Goal: Check status: Check status

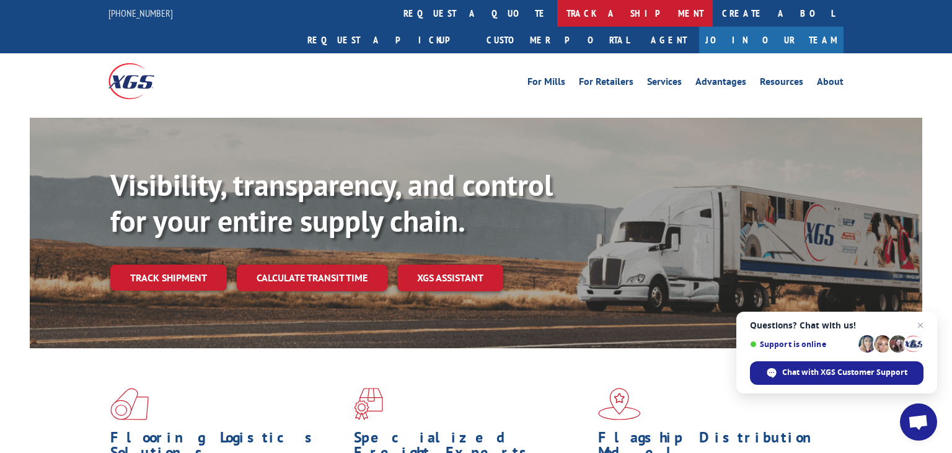
click at [557, 11] on link "track a shipment" at bounding box center [635, 13] width 156 height 27
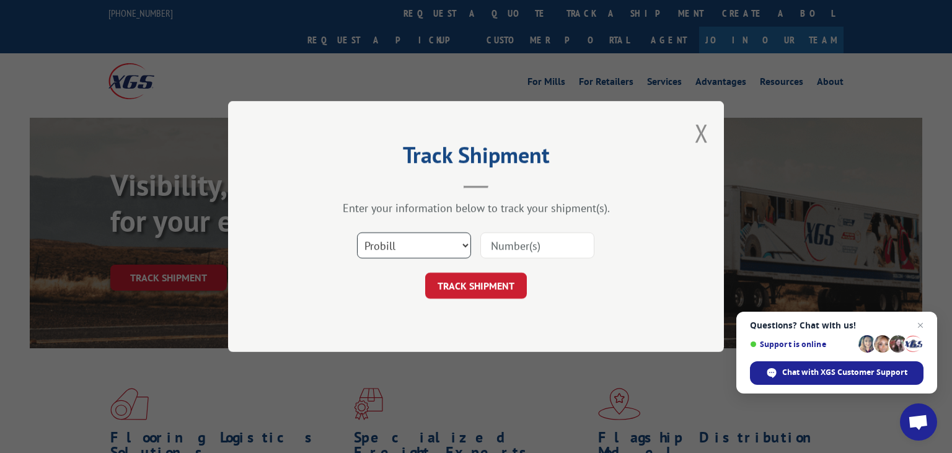
click at [357, 233] on select "Select category... Probill BOL PO" at bounding box center [414, 246] width 114 height 26
select select "bol"
click option "BOL" at bounding box center [0, 0] width 0 height 0
click at [547, 242] on input at bounding box center [538, 246] width 114 height 26
paste input "FPX00336505"
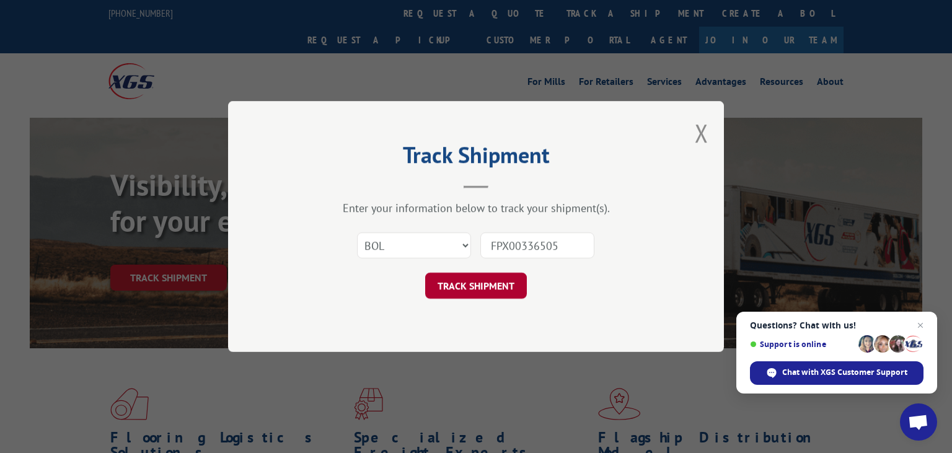
type input "FPX00336505"
click at [465, 288] on button "TRACK SHIPMENT" at bounding box center [476, 286] width 102 height 26
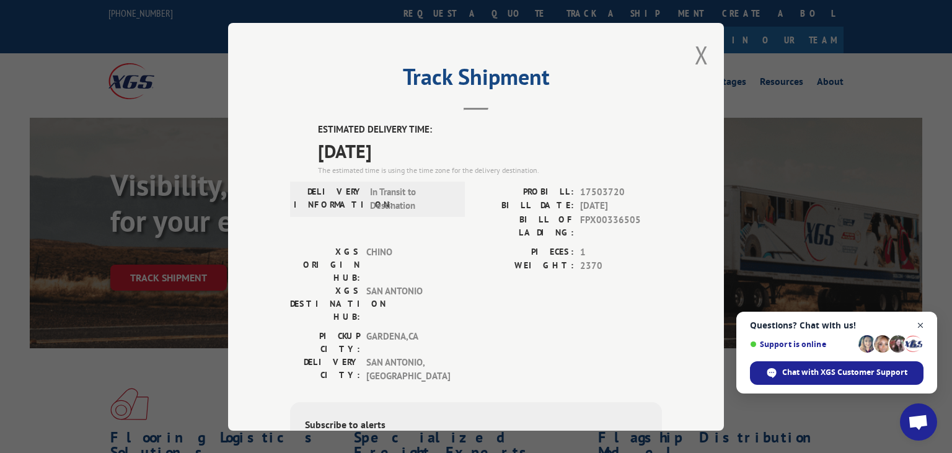
click at [921, 323] on span "Close chat" at bounding box center [921, 326] width 16 height 16
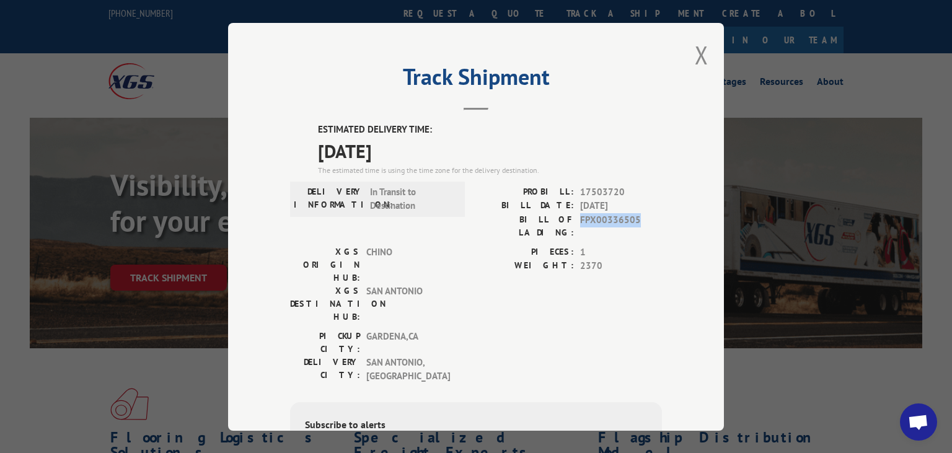
drag, startPoint x: 638, startPoint y: 221, endPoint x: 582, endPoint y: 219, distance: 56.5
click at [582, 219] on span "FPX00336505" at bounding box center [621, 226] width 82 height 26
copy span "FPX00336505"
click at [703, 48] on button "Close modal" at bounding box center [702, 54] width 14 height 33
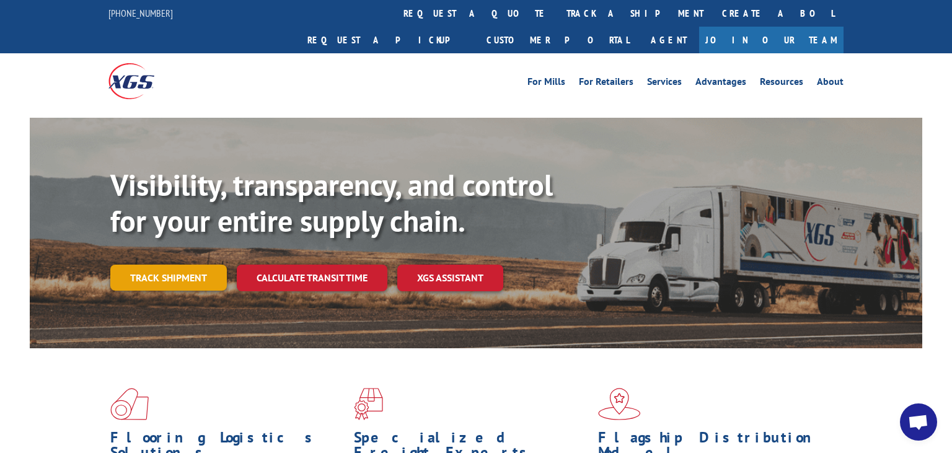
click at [174, 265] on link "Track shipment" at bounding box center [168, 278] width 117 height 26
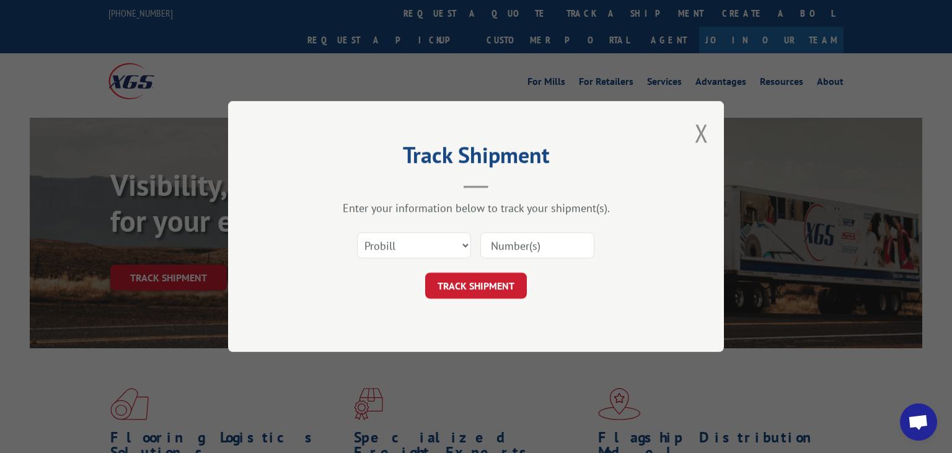
click at [521, 244] on input at bounding box center [538, 246] width 114 height 26
paste input "FPX00336505"
type input "FPX00336505"
click at [471, 281] on button "TRACK SHIPMENT" at bounding box center [476, 286] width 102 height 26
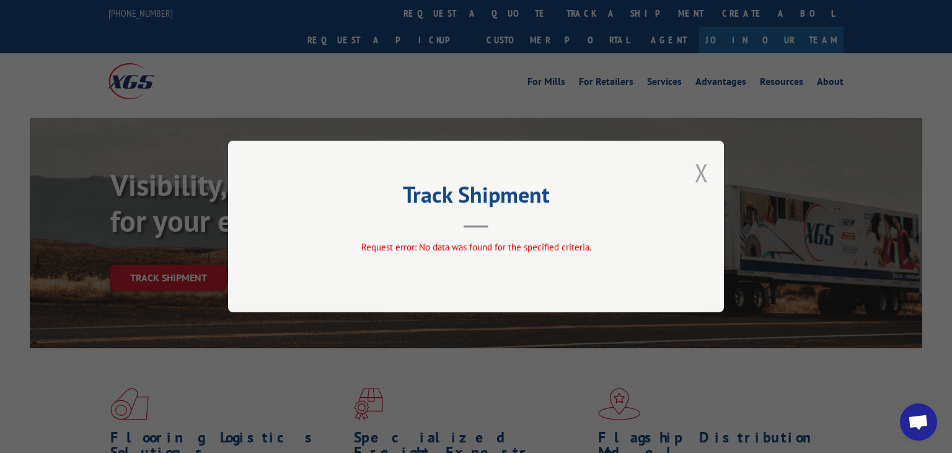
click at [700, 174] on button "Close modal" at bounding box center [702, 172] width 14 height 33
